Goal: Transaction & Acquisition: Purchase product/service

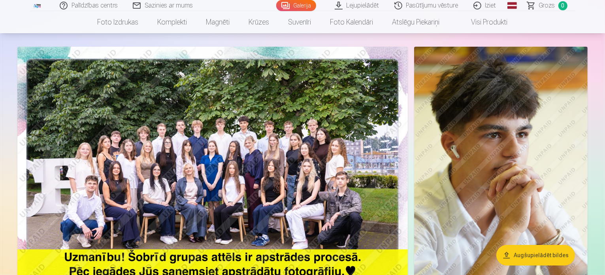
scroll to position [40, 0]
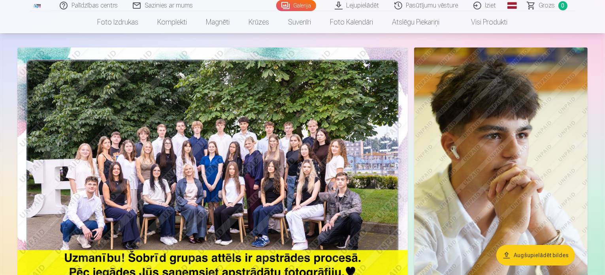
click at [209, 142] on img at bounding box center [212, 177] width 391 height 261
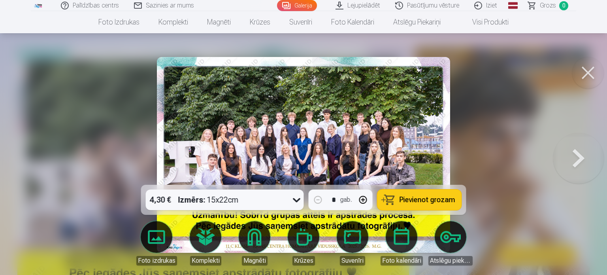
click at [588, 72] on button at bounding box center [588, 73] width 32 height 32
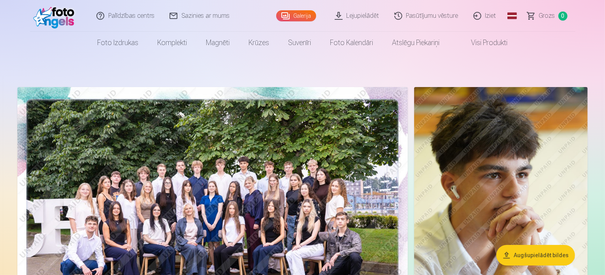
click at [489, 132] on img at bounding box center [501, 217] width 174 height 261
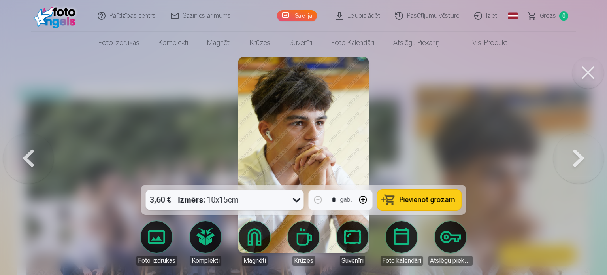
click at [497, 128] on div at bounding box center [303, 137] width 607 height 275
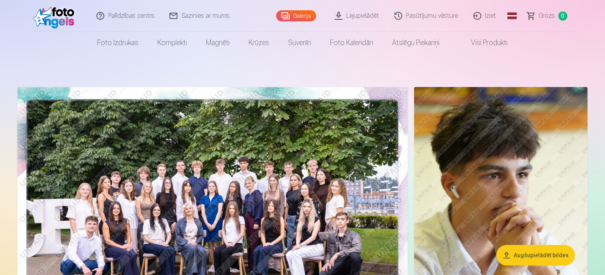
click at [527, 157] on img at bounding box center [501, 217] width 174 height 261
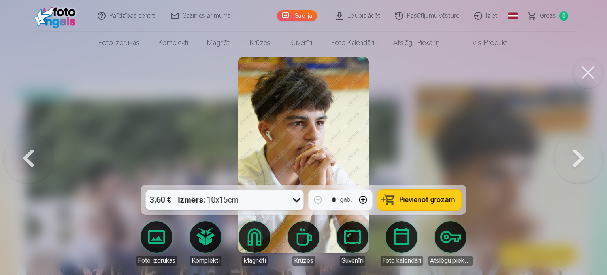
click at [577, 155] on button at bounding box center [578, 155] width 51 height 44
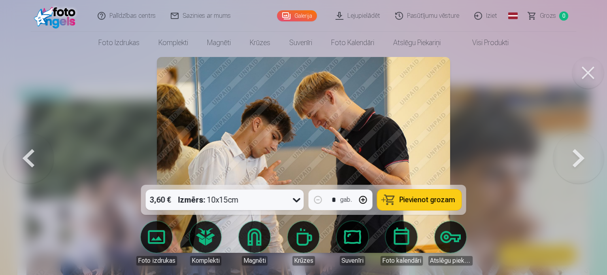
click at [576, 151] on button at bounding box center [578, 155] width 51 height 44
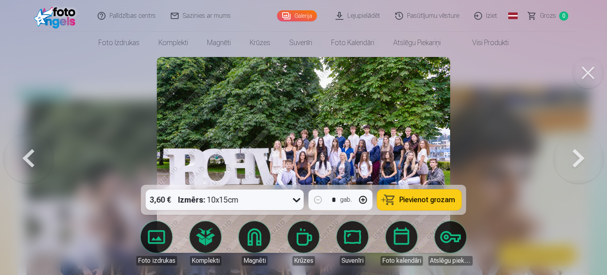
click at [576, 151] on button at bounding box center [578, 155] width 51 height 44
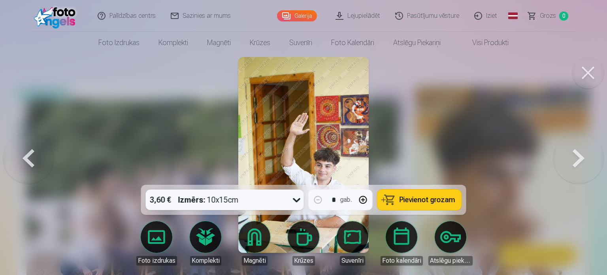
click at [576, 151] on button at bounding box center [578, 155] width 51 height 44
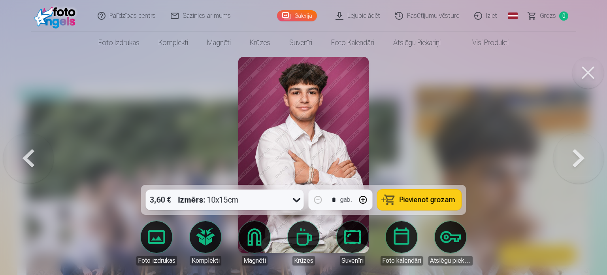
click at [576, 151] on button at bounding box center [578, 155] width 51 height 44
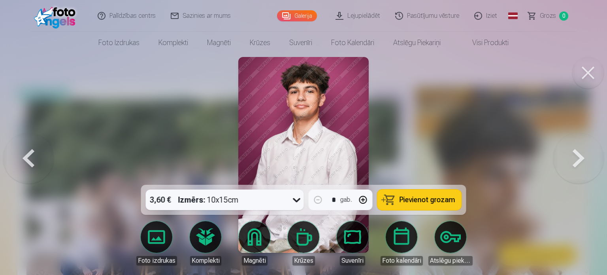
click at [576, 151] on button at bounding box center [578, 155] width 51 height 44
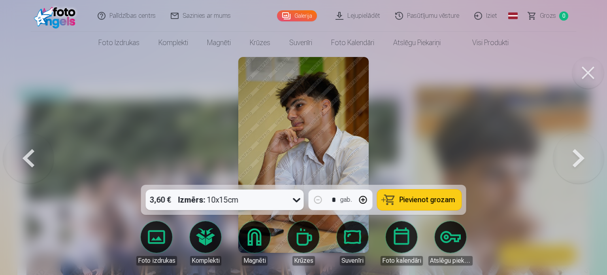
click at [293, 199] on icon at bounding box center [297, 199] width 13 height 13
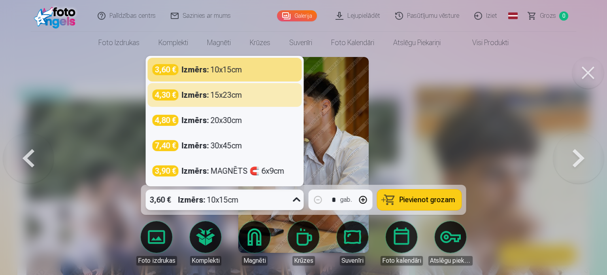
click at [436, 112] on div at bounding box center [303, 137] width 607 height 275
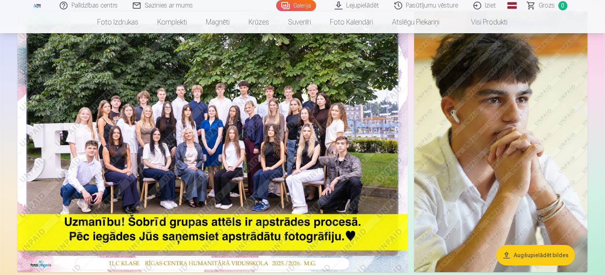
scroll to position [79, 0]
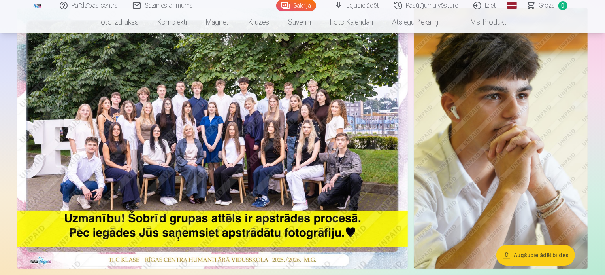
click at [467, 128] on img at bounding box center [501, 138] width 174 height 261
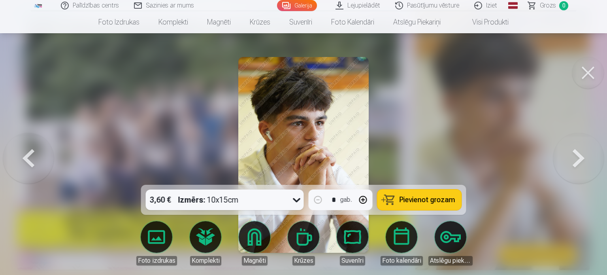
click at [581, 157] on button at bounding box center [578, 155] width 51 height 44
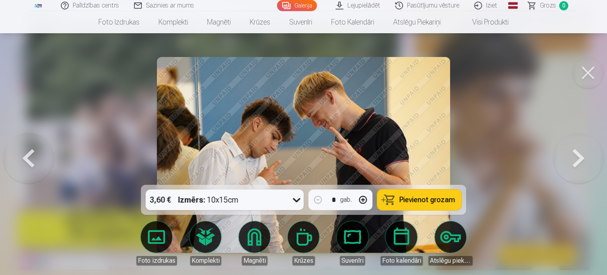
click at [577, 159] on button at bounding box center [578, 155] width 51 height 44
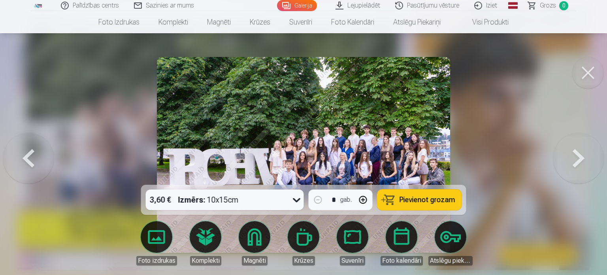
click at [569, 157] on button at bounding box center [578, 155] width 51 height 44
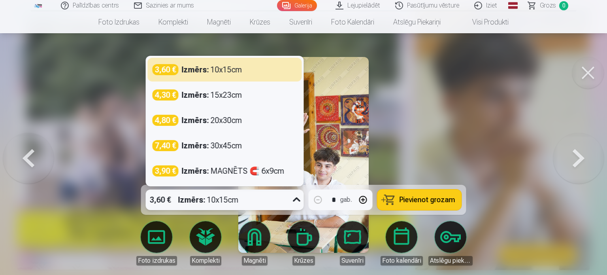
click at [289, 198] on div "3,60 € Izmērs : 10x15cm" at bounding box center [225, 199] width 158 height 21
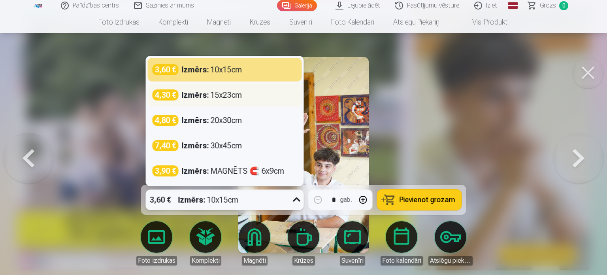
click at [190, 91] on strong "Izmērs :" at bounding box center [195, 94] width 27 height 11
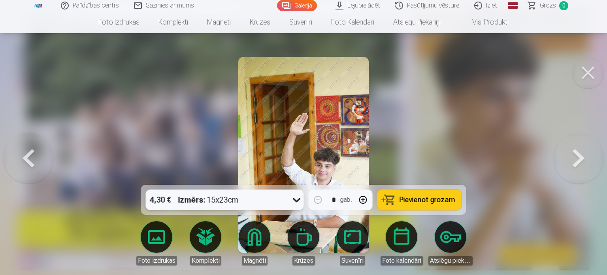
click at [299, 202] on icon at bounding box center [297, 199] width 13 height 13
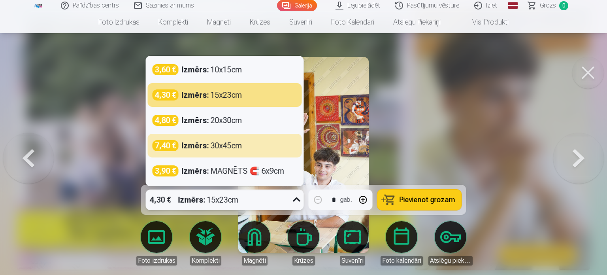
click at [523, 132] on div at bounding box center [303, 137] width 607 height 275
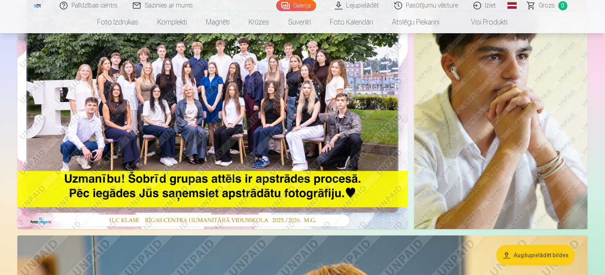
scroll to position [79, 0]
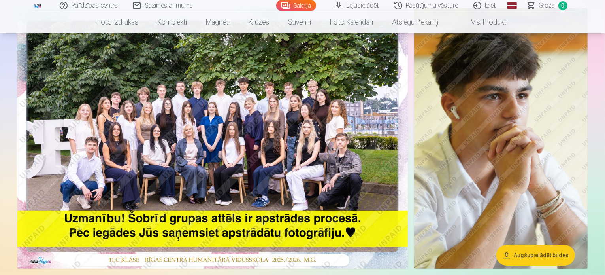
click at [286, 139] on img at bounding box center [212, 138] width 391 height 261
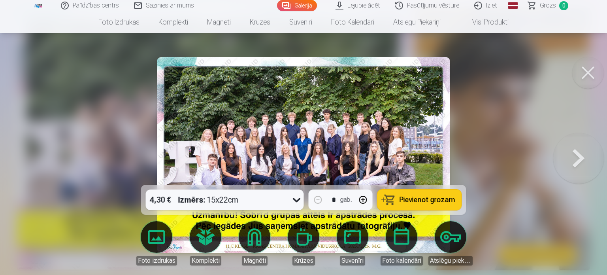
click at [582, 154] on button at bounding box center [578, 155] width 51 height 44
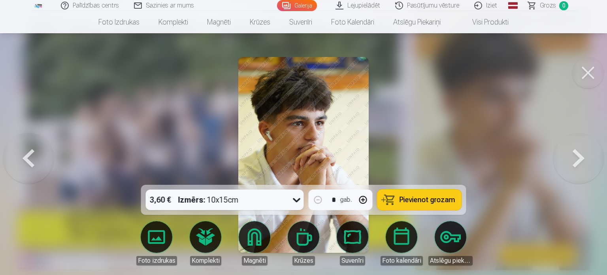
click at [582, 157] on button at bounding box center [578, 155] width 51 height 44
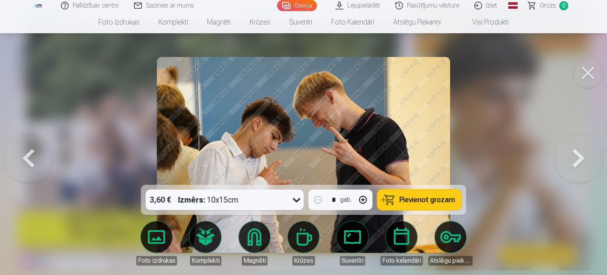
click at [582, 157] on button at bounding box center [578, 155] width 51 height 44
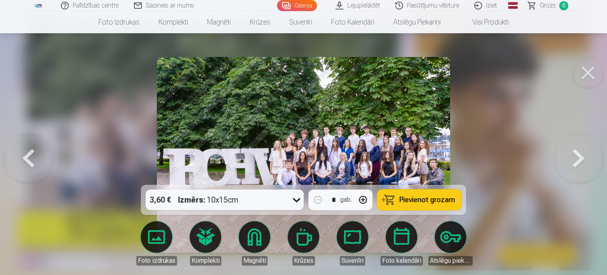
click at [583, 155] on button at bounding box center [578, 155] width 51 height 44
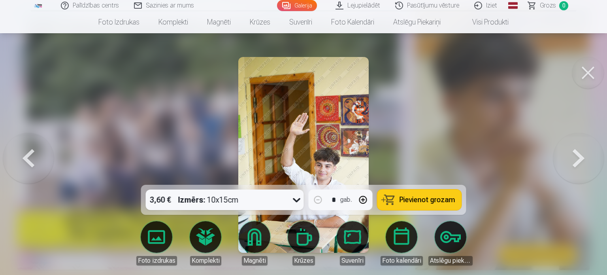
click at [584, 153] on button at bounding box center [578, 155] width 51 height 44
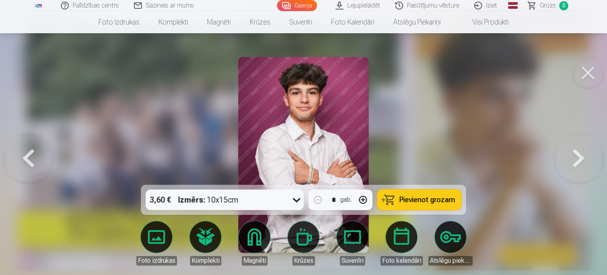
click at [584, 153] on button at bounding box center [578, 155] width 51 height 44
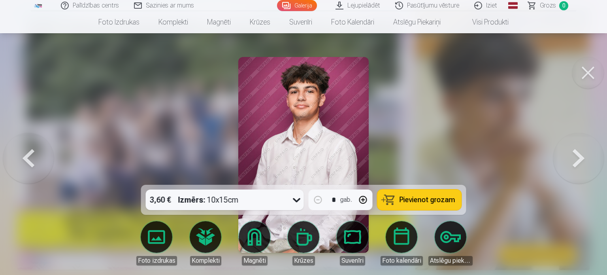
click at [584, 153] on button at bounding box center [578, 155] width 51 height 44
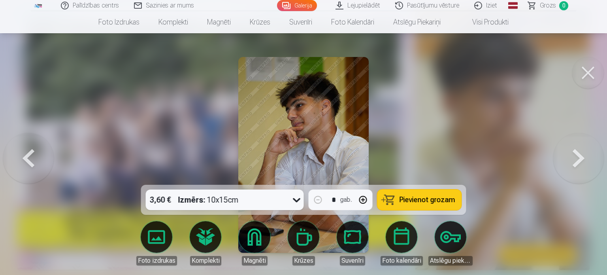
click at [584, 153] on button at bounding box center [578, 155] width 51 height 44
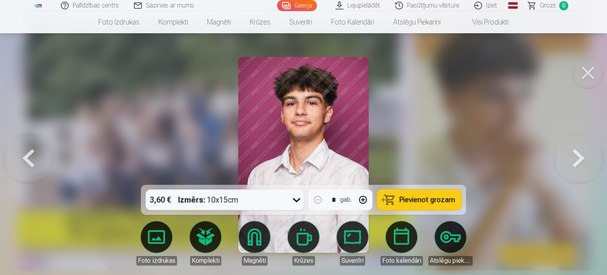
click at [584, 153] on button at bounding box center [578, 155] width 51 height 44
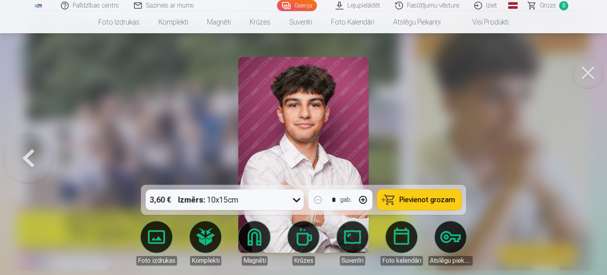
click at [584, 153] on div at bounding box center [303, 137] width 607 height 275
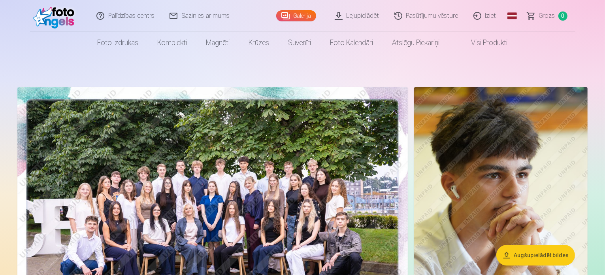
click at [355, 17] on link "Lejupielādēt" at bounding box center [358, 16] width 60 height 32
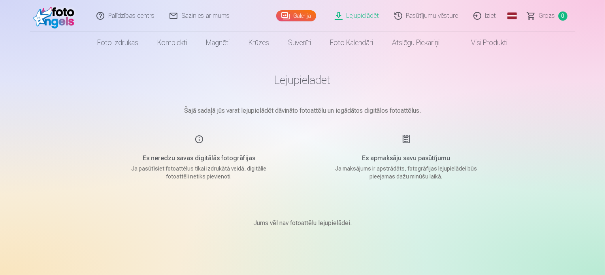
click at [300, 13] on link "Galerija" at bounding box center [296, 15] width 40 height 11
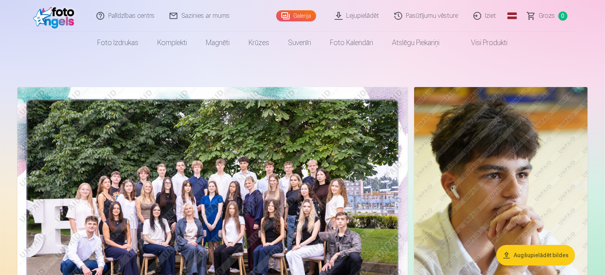
click at [353, 16] on link "Lejupielādēt" at bounding box center [358, 16] width 60 height 32
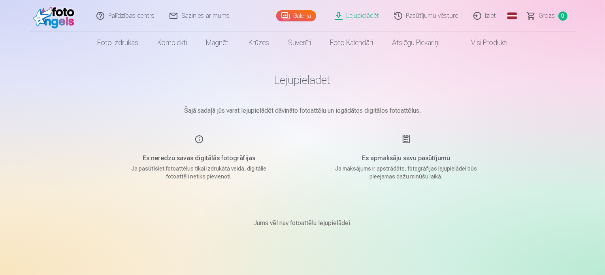
click at [403, 156] on h5 "Es apmaksāju savu pasūtījumu" at bounding box center [406, 157] width 150 height 9
click at [494, 43] on link "Visi produkti" at bounding box center [484, 43] width 68 height 22
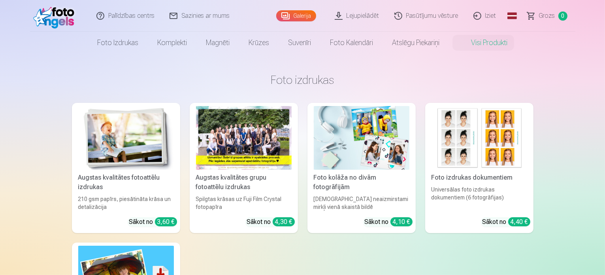
click at [305, 17] on link "Galerija" at bounding box center [296, 15] width 40 height 11
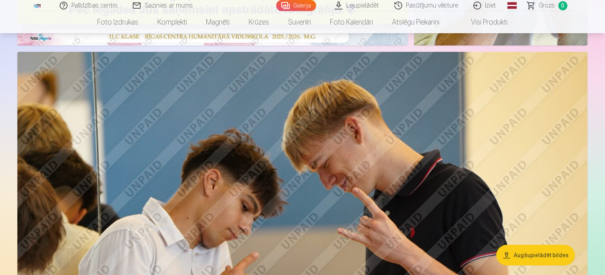
scroll to position [198, 0]
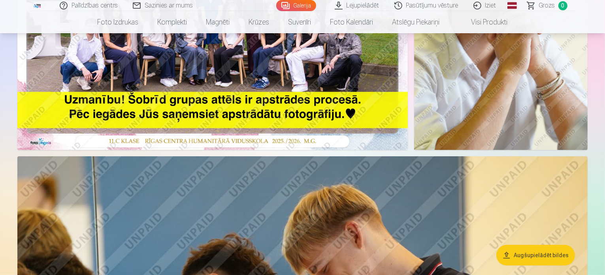
click at [548, 255] on button "Augšupielādēt bildes" at bounding box center [536, 255] width 79 height 21
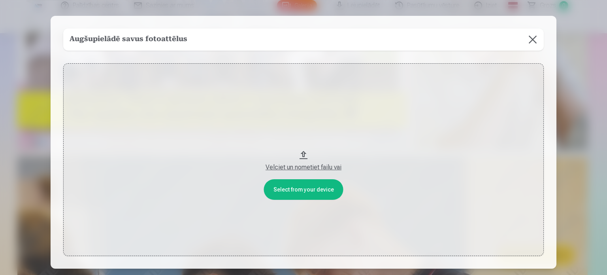
click at [534, 43] on button at bounding box center [533, 39] width 22 height 22
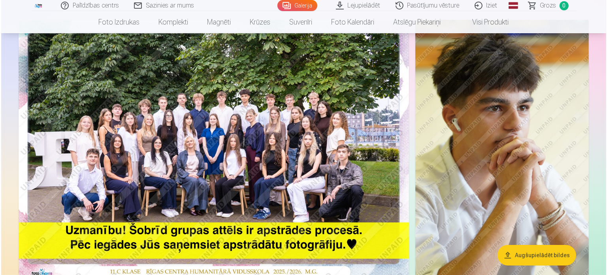
scroll to position [40, 0]
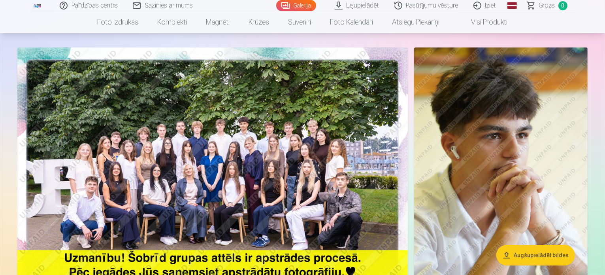
click at [483, 106] on img at bounding box center [501, 177] width 174 height 261
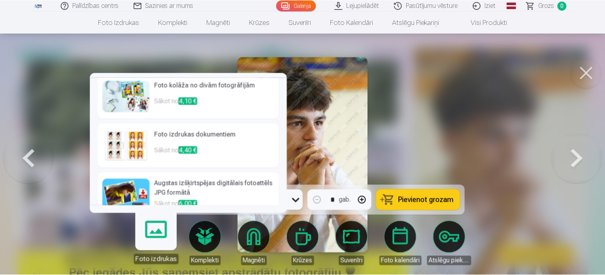
scroll to position [115, 0]
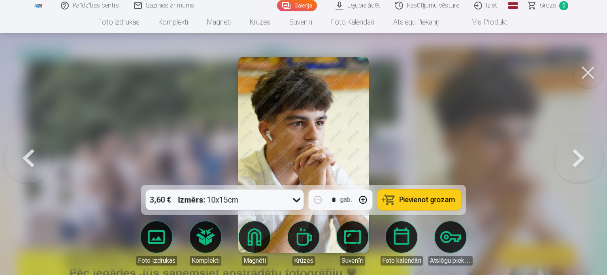
drag, startPoint x: 417, startPoint y: 201, endPoint x: 408, endPoint y: 190, distance: 14.6
click at [417, 201] on span "Pievienot grozam" at bounding box center [428, 199] width 56 height 7
click at [36, 156] on button at bounding box center [28, 155] width 51 height 44
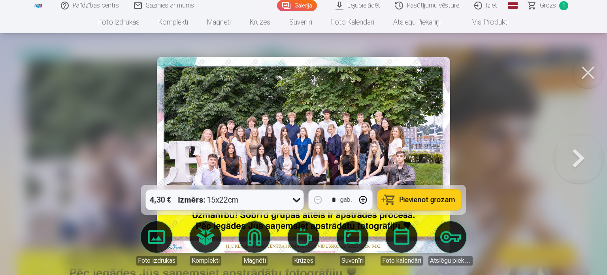
click at [297, 201] on icon at bounding box center [297, 200] width 8 height 4
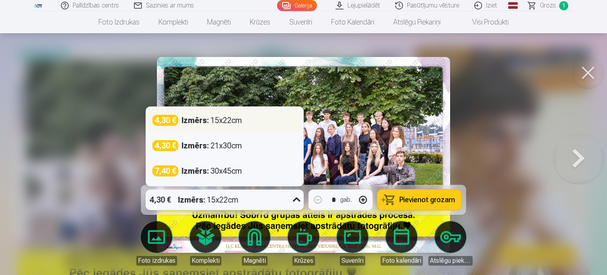
click at [224, 121] on div "Izmērs : 15x22cm" at bounding box center [212, 120] width 60 height 11
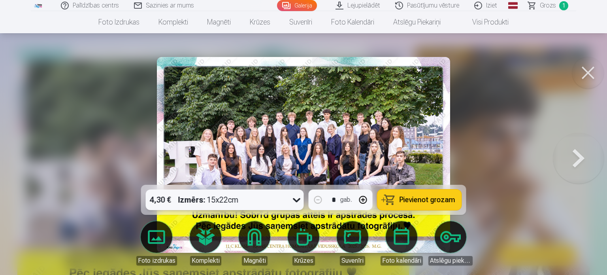
click at [291, 195] on div at bounding box center [297, 199] width 14 height 21
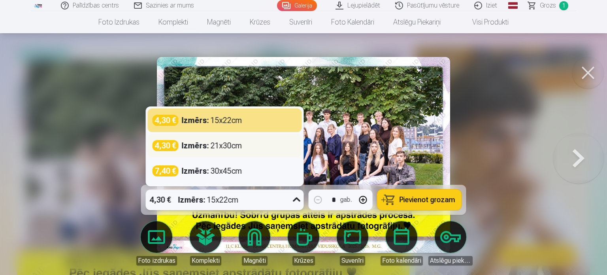
click at [217, 147] on div "Izmērs : 21x30cm" at bounding box center [212, 145] width 60 height 11
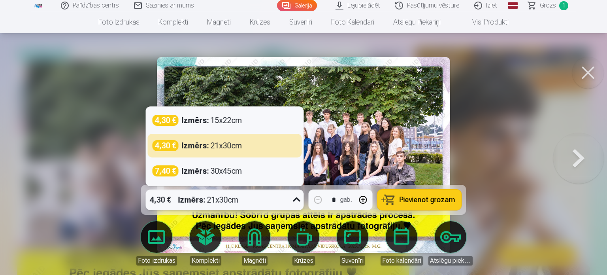
click at [294, 201] on icon at bounding box center [297, 199] width 13 height 13
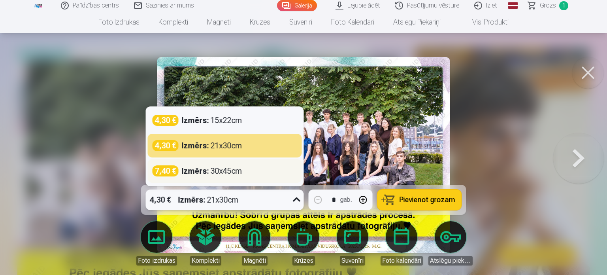
click at [235, 174] on div "Izmērs : 30x45cm" at bounding box center [212, 170] width 60 height 11
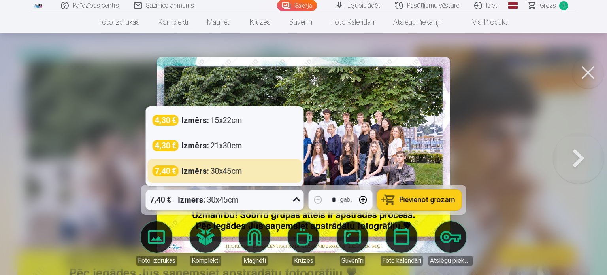
click at [295, 200] on icon at bounding box center [297, 199] width 13 height 13
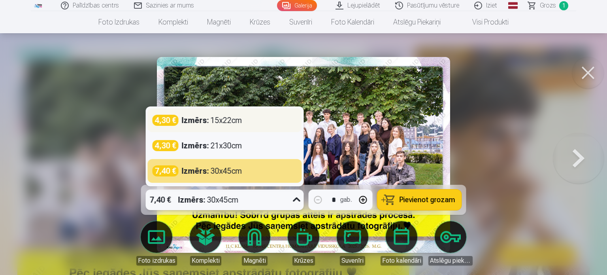
click at [214, 122] on div "Izmērs : 15x22cm" at bounding box center [212, 120] width 60 height 11
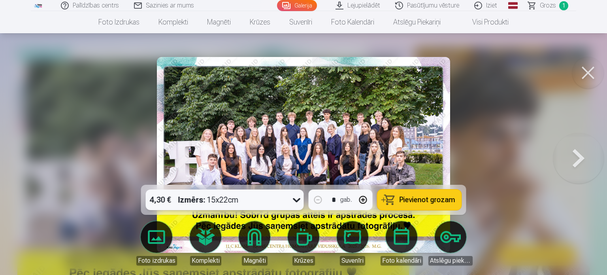
click at [416, 199] on span "Pievienot grozam" at bounding box center [428, 199] width 56 height 7
click at [572, 159] on button at bounding box center [578, 155] width 51 height 44
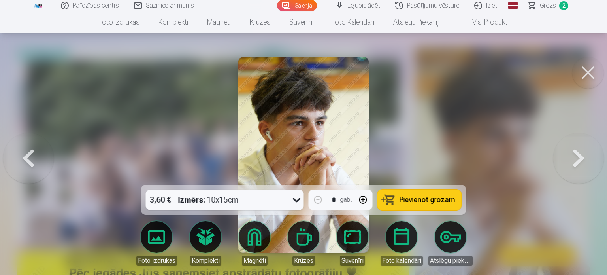
click at [572, 159] on button at bounding box center [578, 155] width 51 height 44
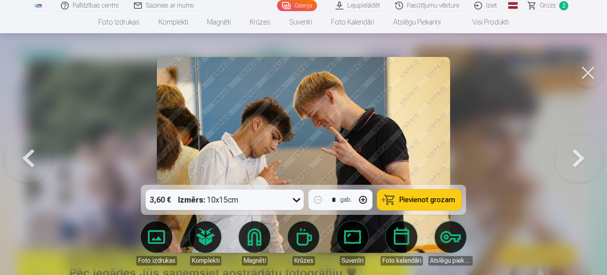
click at [429, 199] on span "Pievienot grozam" at bounding box center [428, 199] width 56 height 7
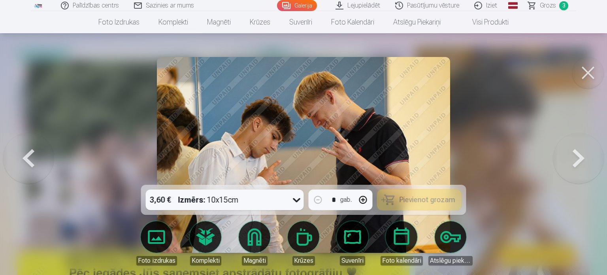
click at [572, 166] on button at bounding box center [578, 155] width 51 height 44
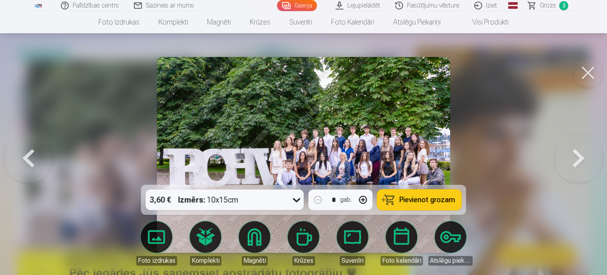
click at [415, 200] on span "Pievienot grozam" at bounding box center [428, 199] width 56 height 7
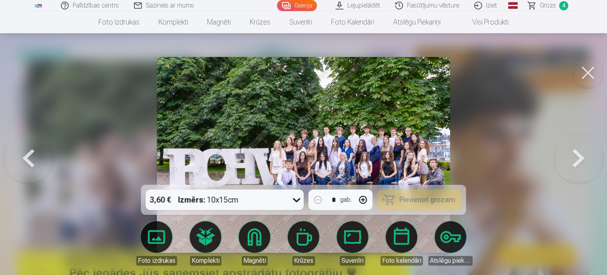
click at [578, 159] on button at bounding box center [578, 155] width 51 height 44
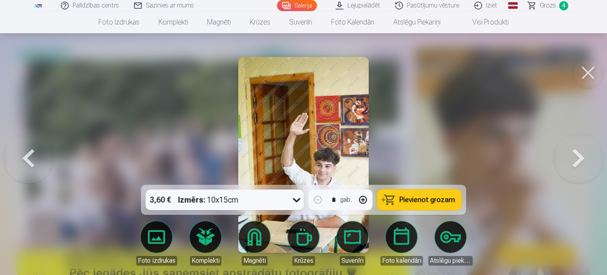
click at [431, 198] on span "Pievienot grozam" at bounding box center [428, 199] width 56 height 7
click at [574, 162] on button at bounding box center [578, 155] width 51 height 44
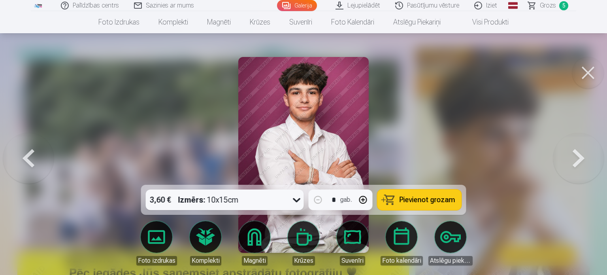
click at [577, 155] on button at bounding box center [578, 155] width 51 height 44
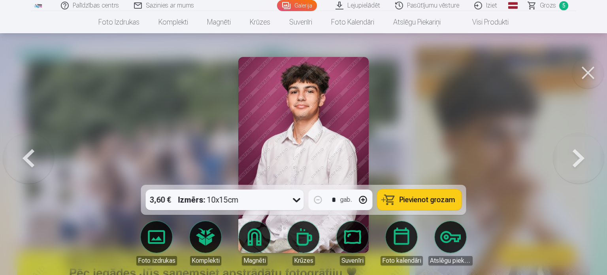
click at [576, 158] on button at bounding box center [578, 155] width 51 height 44
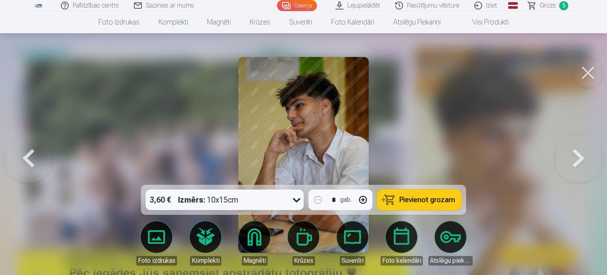
click at [404, 197] on span "Pievienot grozam" at bounding box center [428, 199] width 56 height 7
click at [571, 162] on button at bounding box center [578, 155] width 51 height 44
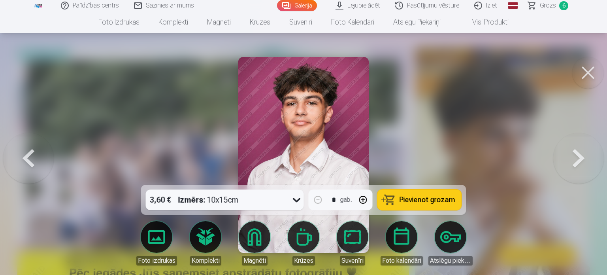
click at [571, 161] on button at bounding box center [578, 155] width 51 height 44
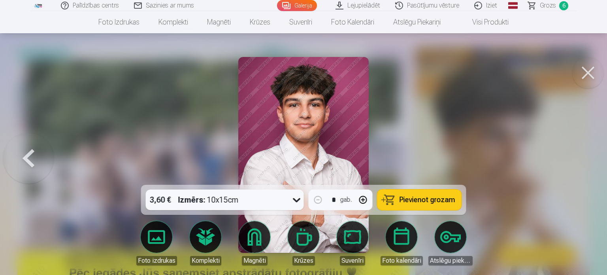
click at [570, 161] on div at bounding box center [303, 137] width 607 height 275
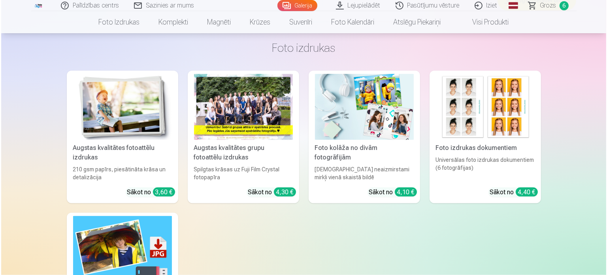
scroll to position [1147, 0]
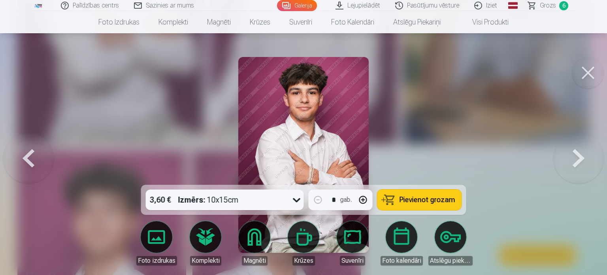
click at [584, 162] on button at bounding box center [578, 155] width 51 height 44
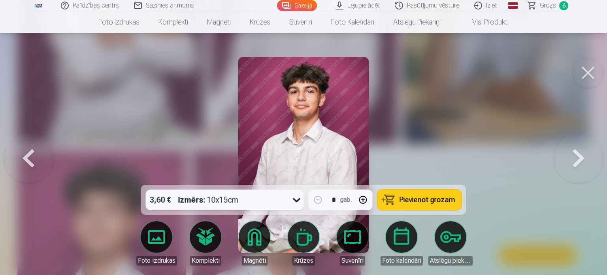
click at [584, 162] on button at bounding box center [578, 155] width 51 height 44
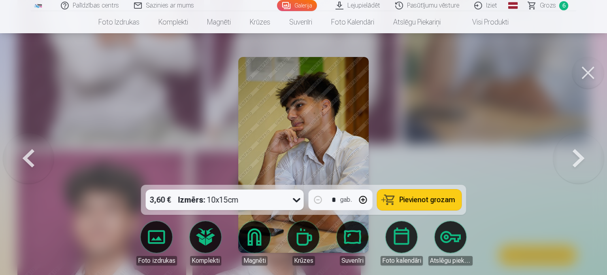
click at [584, 162] on button at bounding box center [578, 155] width 51 height 44
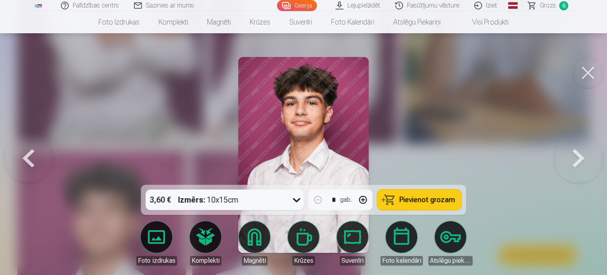
click at [584, 162] on button at bounding box center [578, 155] width 51 height 44
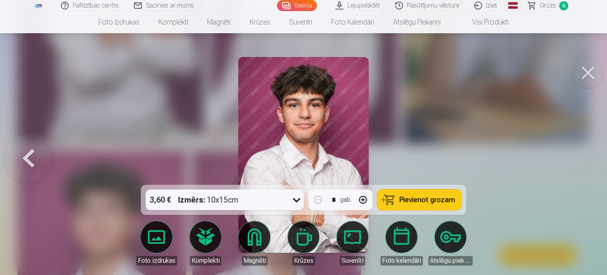
click at [27, 158] on button at bounding box center [28, 155] width 51 height 44
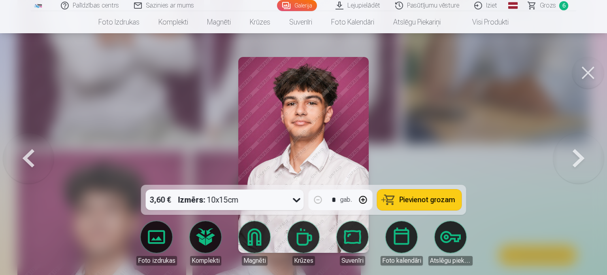
click at [577, 155] on button at bounding box center [578, 155] width 51 height 44
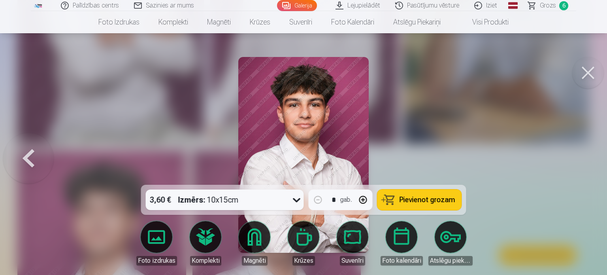
click at [428, 199] on span "Pievienot grozam" at bounding box center [428, 199] width 56 height 7
click at [601, 109] on div at bounding box center [303, 137] width 607 height 275
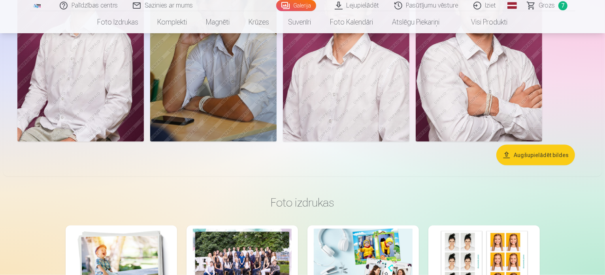
scroll to position [985, 0]
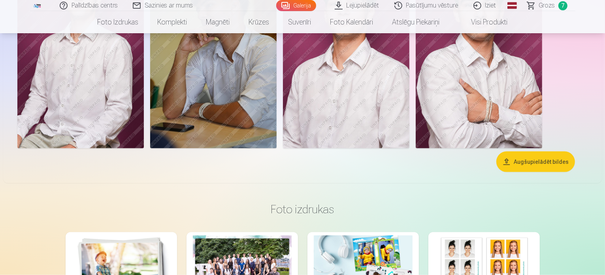
click at [550, 4] on span "Grozs" at bounding box center [547, 5] width 16 height 9
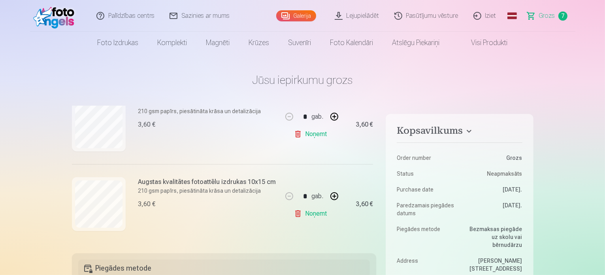
click at [303, 17] on link "Galerija" at bounding box center [296, 15] width 40 height 11
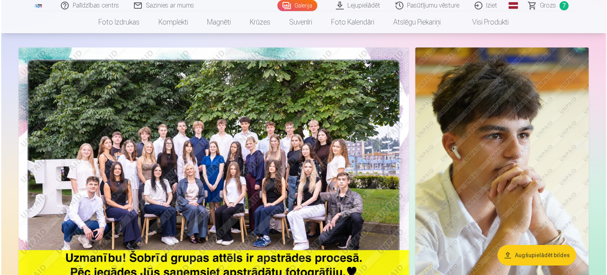
scroll to position [40, 0]
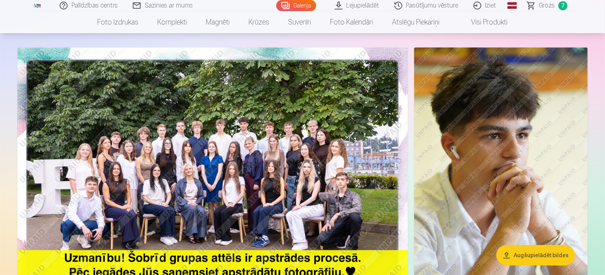
click at [180, 116] on img at bounding box center [212, 177] width 391 height 261
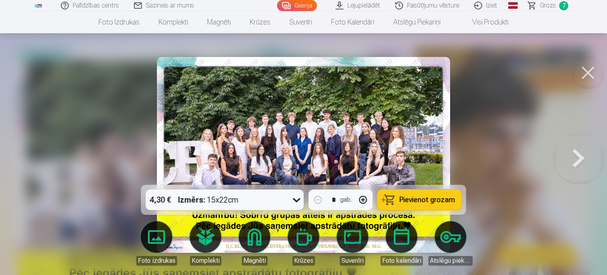
click at [574, 155] on button at bounding box center [578, 155] width 51 height 44
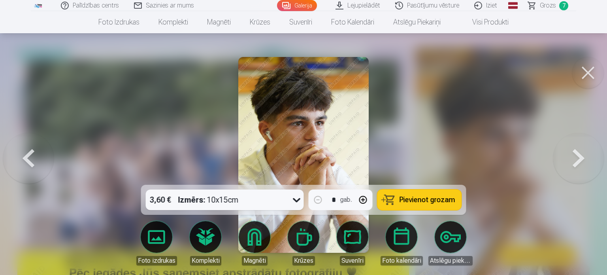
click at [579, 151] on button at bounding box center [578, 155] width 51 height 44
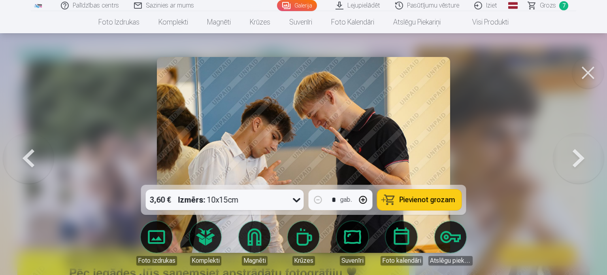
click at [580, 150] on button at bounding box center [578, 155] width 51 height 44
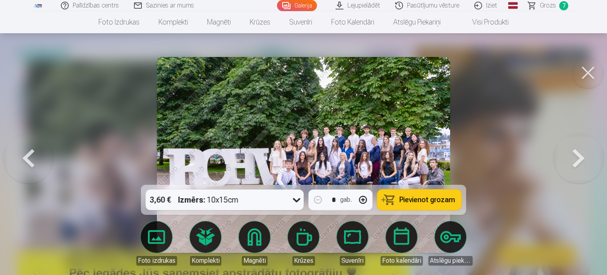
click at [580, 150] on button at bounding box center [578, 155] width 51 height 44
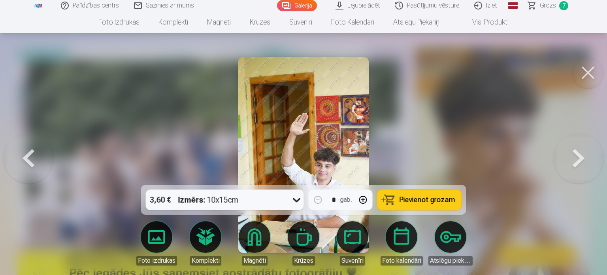
click at [580, 150] on button at bounding box center [578, 155] width 51 height 44
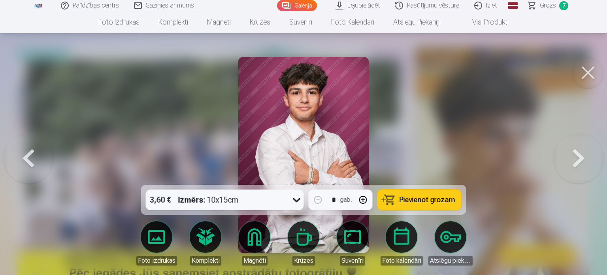
click at [580, 150] on button at bounding box center [578, 155] width 51 height 44
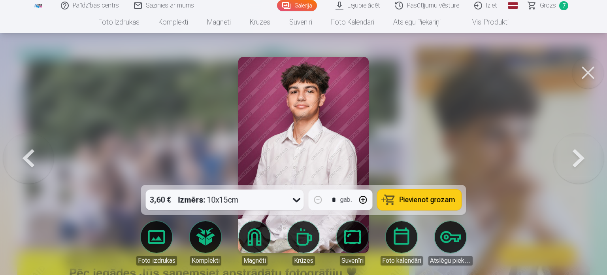
click at [573, 153] on button at bounding box center [578, 155] width 51 height 44
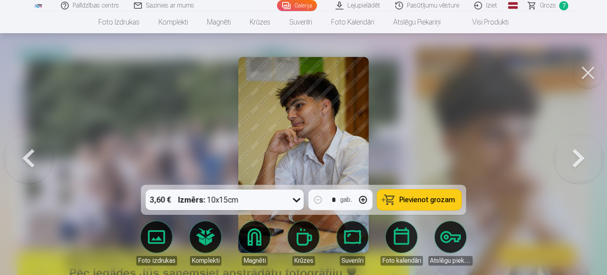
click at [574, 150] on button at bounding box center [578, 155] width 51 height 44
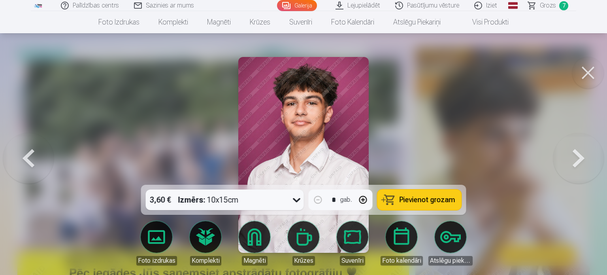
click at [574, 147] on button at bounding box center [578, 155] width 51 height 44
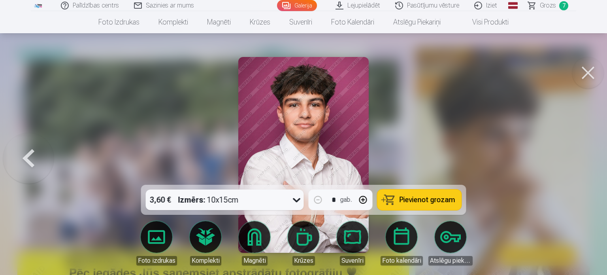
click at [576, 144] on div at bounding box center [303, 137] width 607 height 275
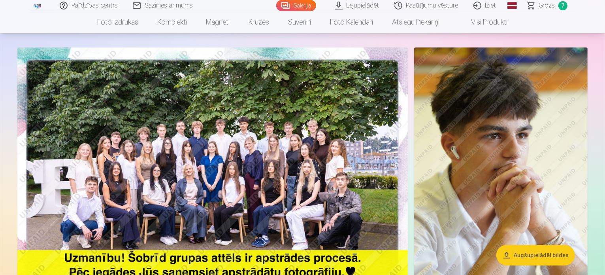
click at [576, 140] on img at bounding box center [501, 177] width 174 height 261
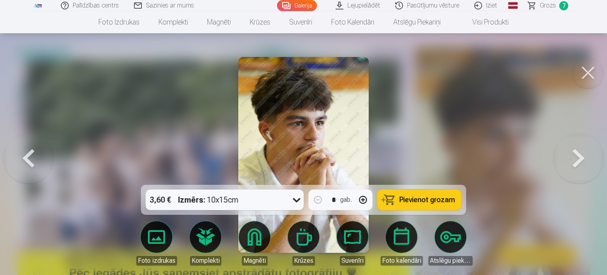
click at [481, 23] on link "Visi produkti" at bounding box center [484, 22] width 68 height 22
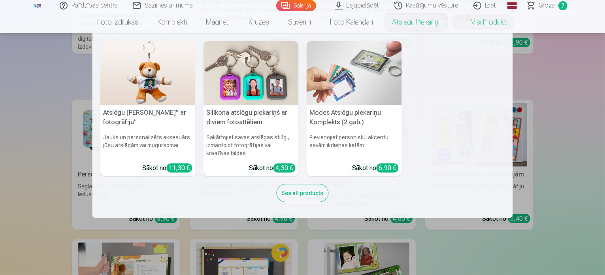
scroll to position [514, 0]
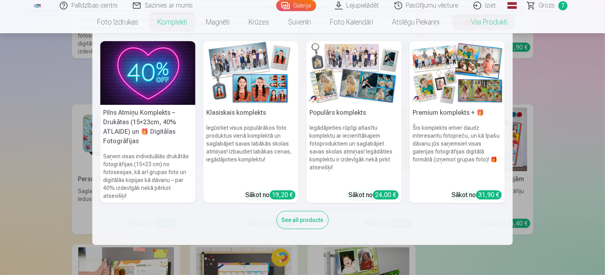
click at [166, 25] on link "Komplekti" at bounding box center [172, 22] width 49 height 22
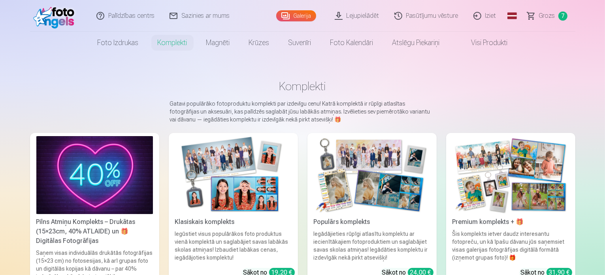
click at [546, 15] on span "Grozs" at bounding box center [547, 15] width 16 height 9
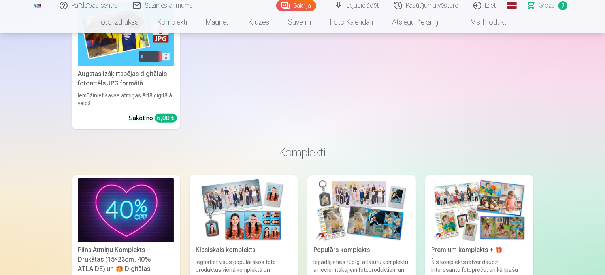
scroll to position [791, 0]
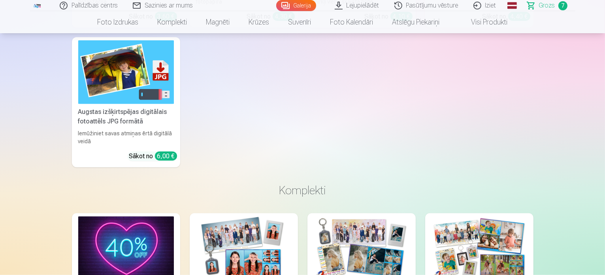
click at [489, 5] on link "Iziet" at bounding box center [486, 5] width 38 height 11
